Goal: Task Accomplishment & Management: Manage account settings

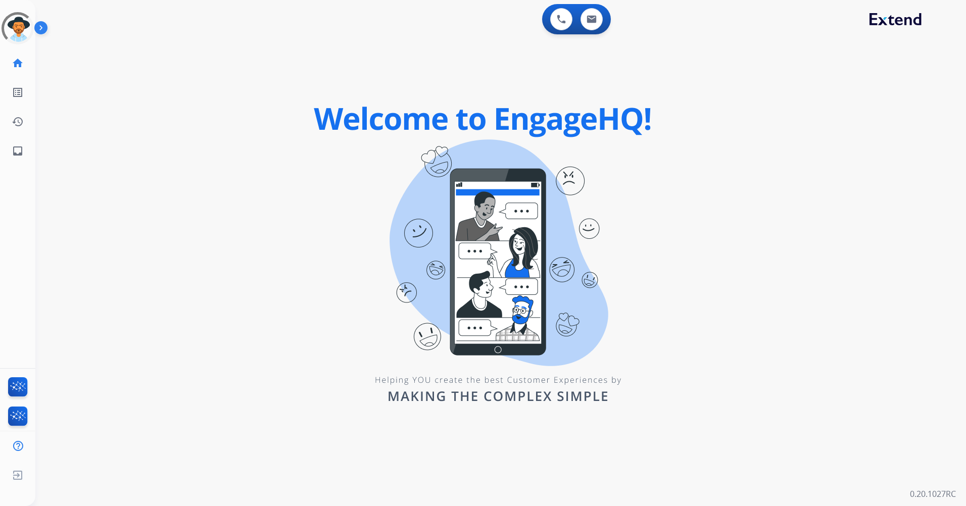
drag, startPoint x: 26, startPoint y: 30, endPoint x: 41, endPoint y: 38, distance: 17.0
click at [26, 30] on div at bounding box center [17, 28] width 36 height 36
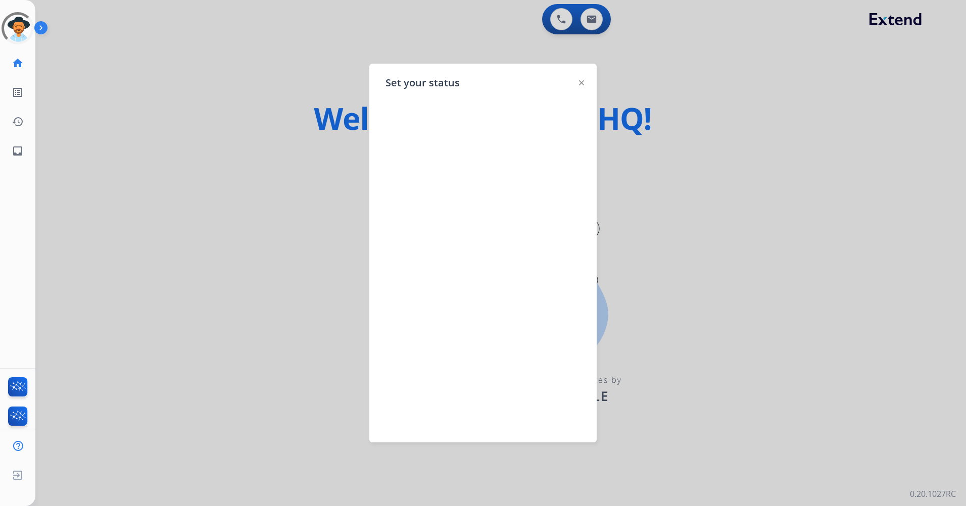
drag, startPoint x: 657, startPoint y: 117, endPoint x: 347, endPoint y: 1, distance: 331.4
click at [655, 116] on div at bounding box center [483, 253] width 966 height 506
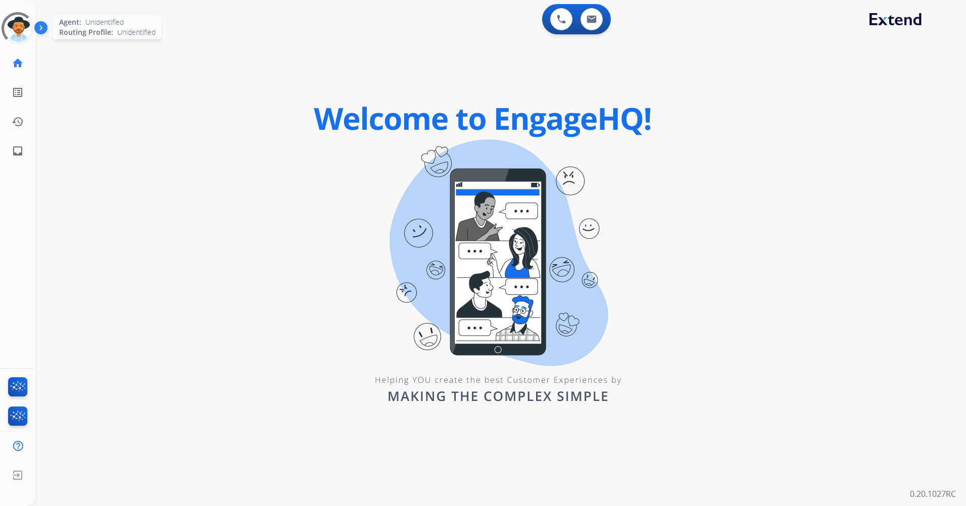
click at [19, 25] on div at bounding box center [18, 28] width 32 height 32
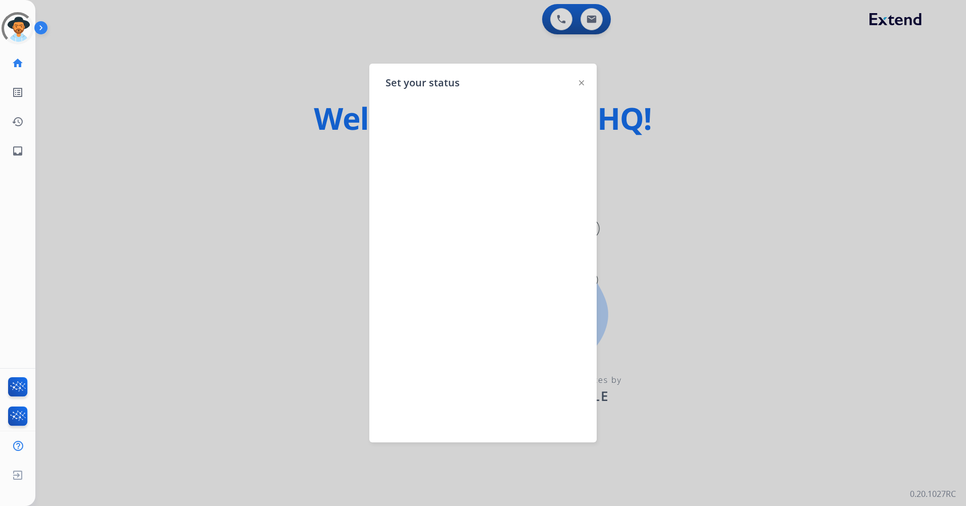
click at [235, 60] on div at bounding box center [483, 253] width 966 height 506
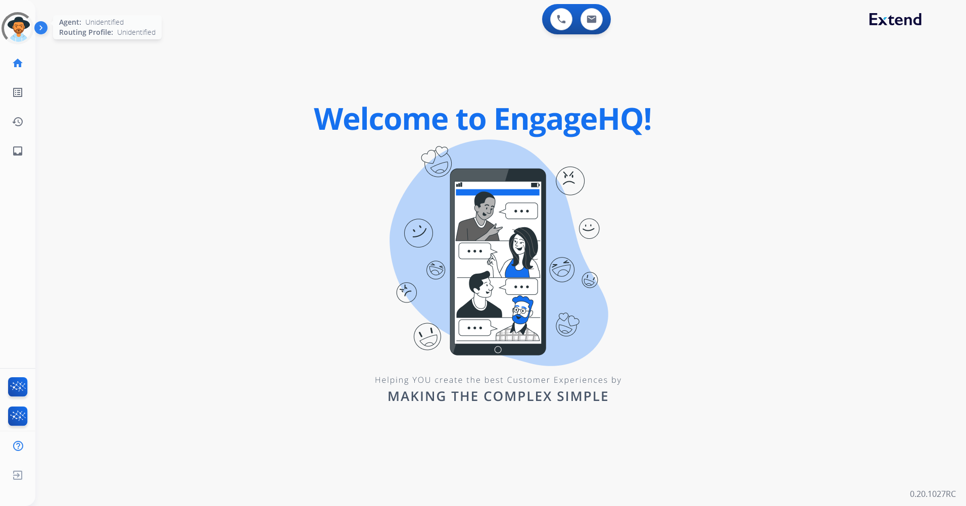
click at [30, 36] on div at bounding box center [17, 28] width 36 height 36
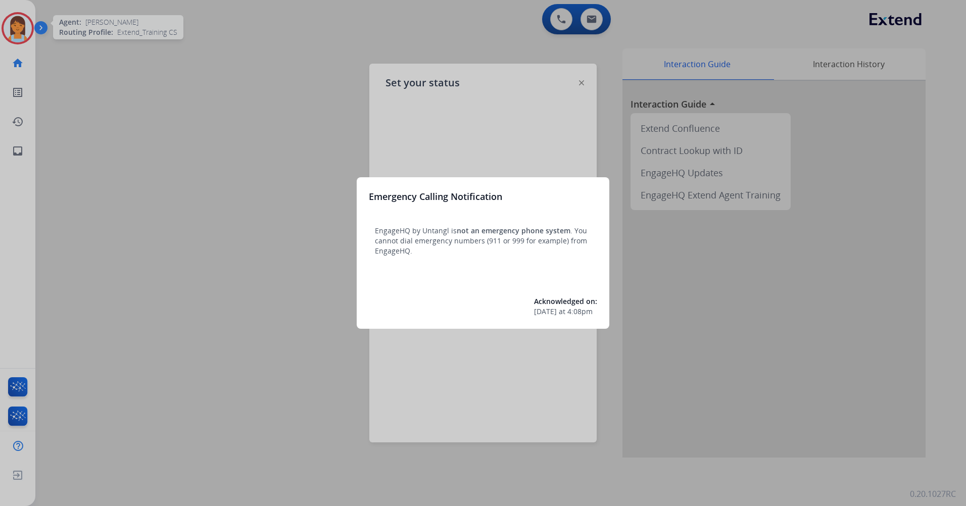
click at [216, 42] on div at bounding box center [483, 253] width 966 height 506
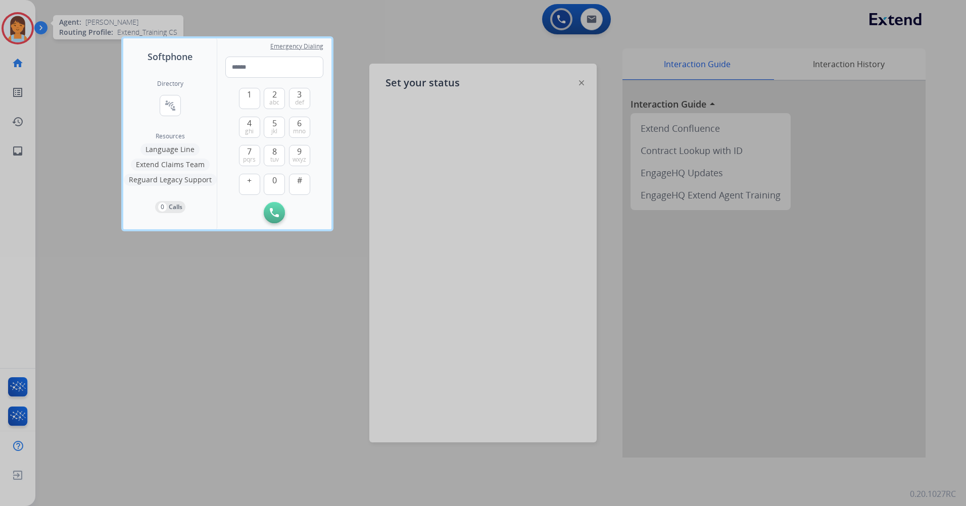
click at [461, 17] on div at bounding box center [483, 253] width 966 height 506
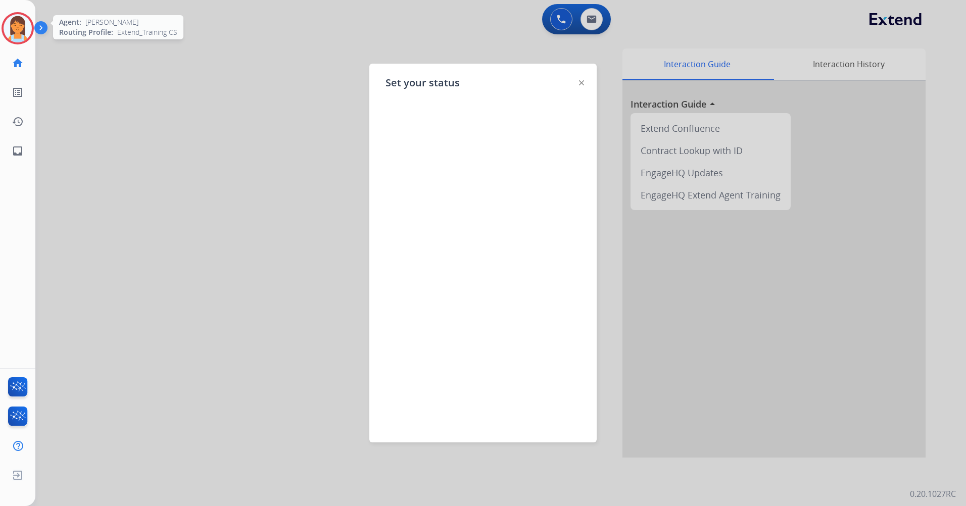
click at [210, 52] on div at bounding box center [483, 253] width 966 height 506
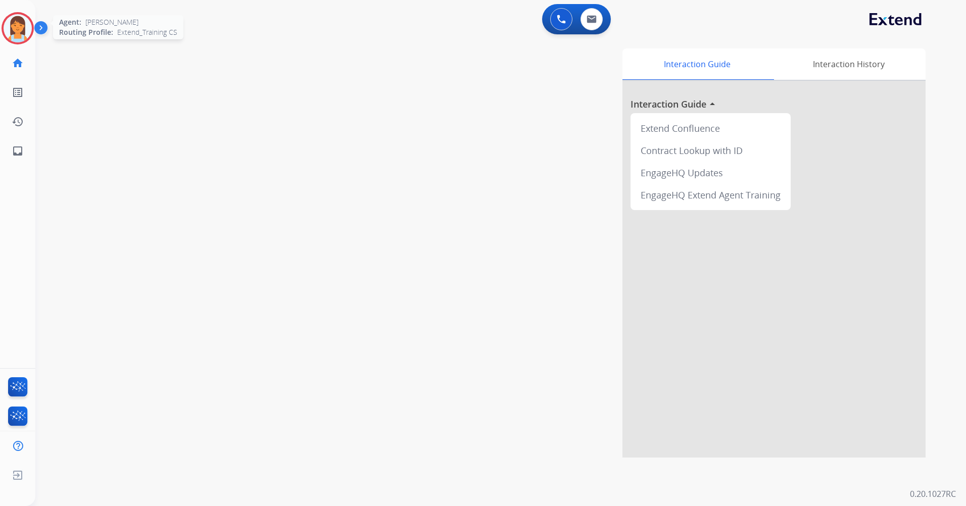
click at [18, 20] on img at bounding box center [18, 28] width 28 height 28
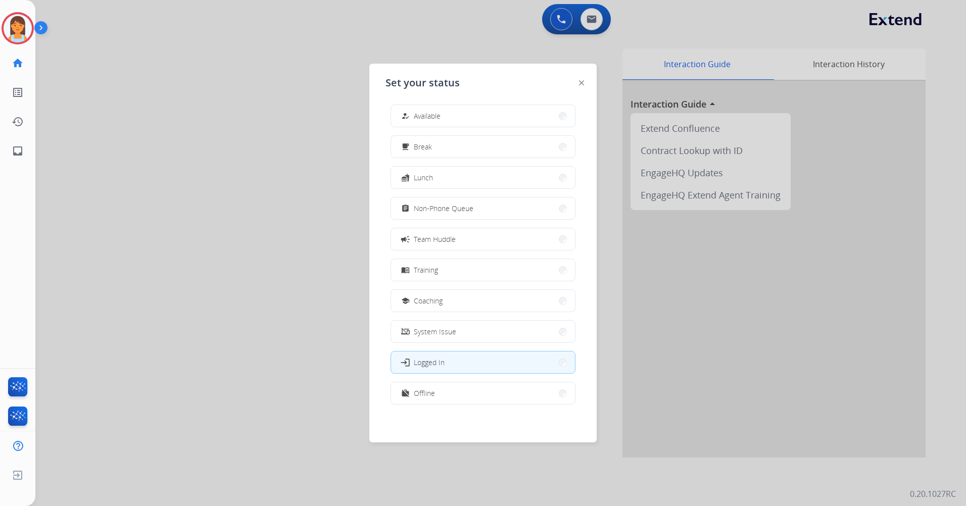
scroll to position [3, 0]
click at [491, 407] on div "how_to_reg Available free_breakfast Break fastfood Lunch assignment Non-Phone Q…" at bounding box center [483, 258] width 195 height 318
click at [489, 401] on button "work_off Offline" at bounding box center [483, 393] width 184 height 22
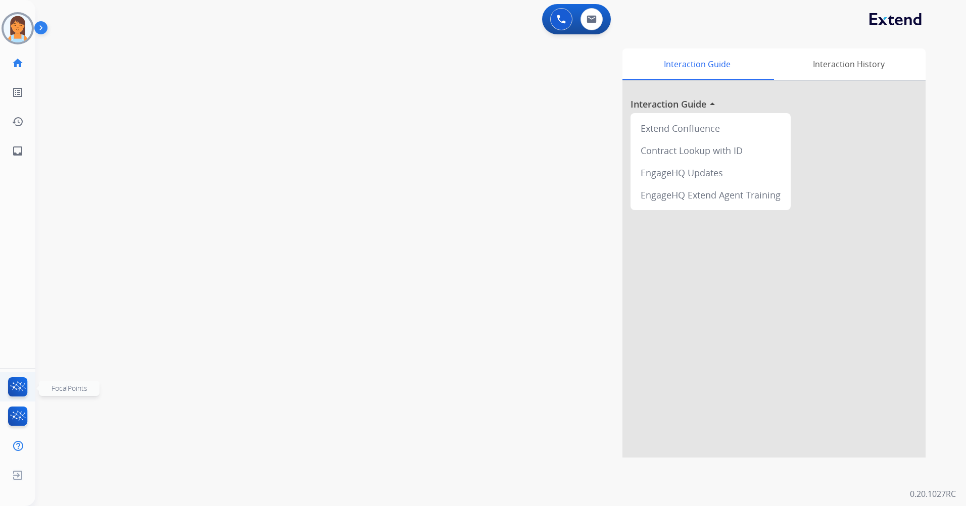
click at [18, 385] on img at bounding box center [18, 389] width 24 height 23
